Goal: Communication & Community: Connect with others

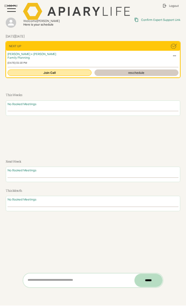
click at [47, 72] on link "Join Call" at bounding box center [50, 72] width 84 height 6
